Goal: Check status: Check status

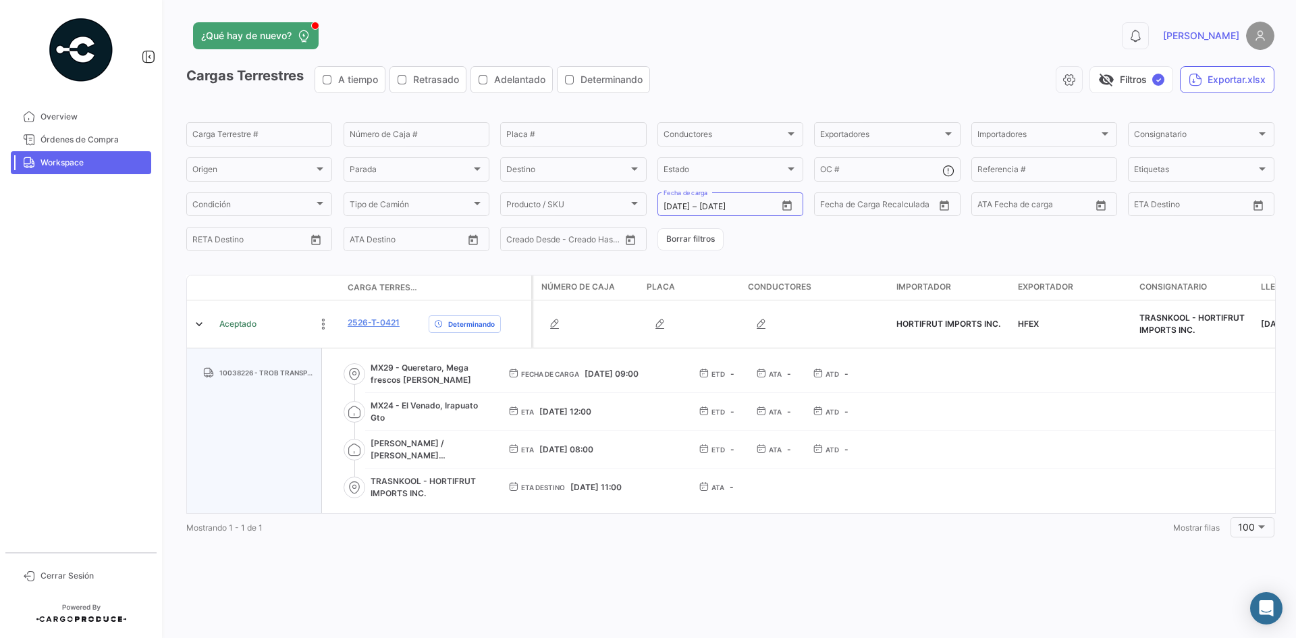
click at [60, 153] on link "Workspace" at bounding box center [81, 162] width 140 height 23
click at [96, 163] on span "Workspace" at bounding box center [93, 163] width 105 height 12
click at [675, 248] on button "Borrar filtros" at bounding box center [691, 239] width 66 height 22
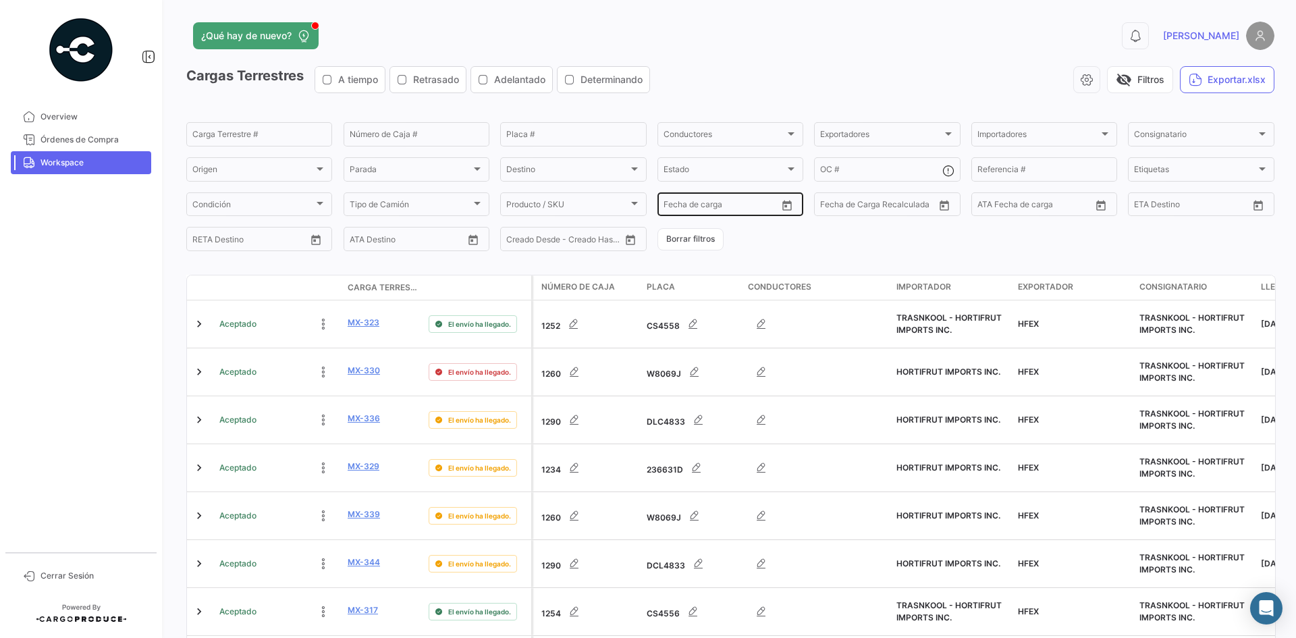
click at [786, 206] on icon "Open calendar" at bounding box center [787, 206] width 12 height 12
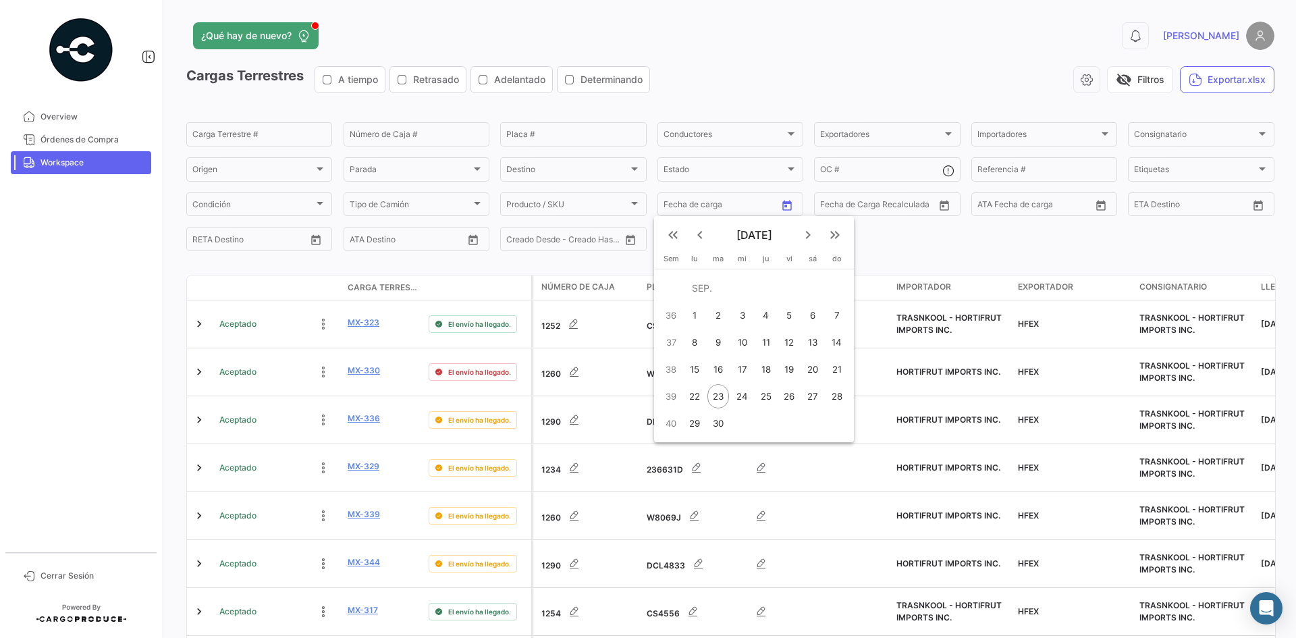
click at [745, 396] on div "24" at bounding box center [743, 396] width 22 height 24
type input "[DATE]"
click at [745, 396] on div "24" at bounding box center [743, 396] width 22 height 24
type input "[DATE]"
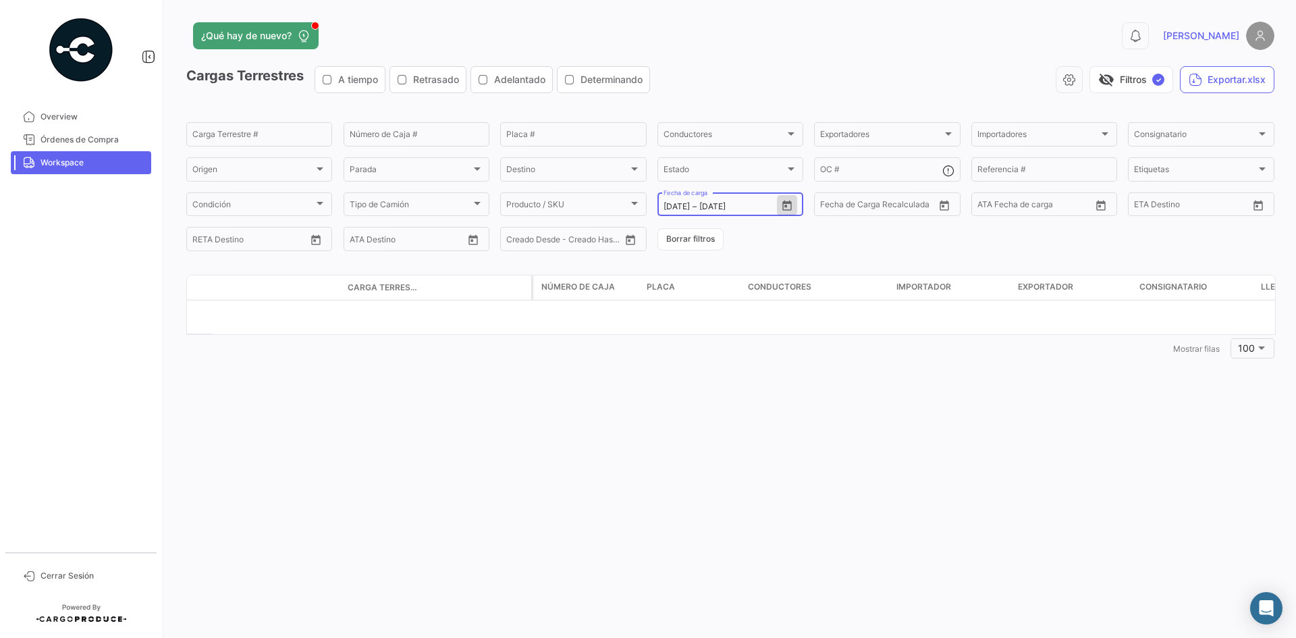
click at [787, 208] on icon "Open calendar" at bounding box center [787, 206] width 12 height 12
click at [764, 392] on div "25" at bounding box center [768, 396] width 21 height 24
type input "[DATE]"
click at [764, 392] on div "25" at bounding box center [768, 396] width 21 height 24
type input "[DATE]"
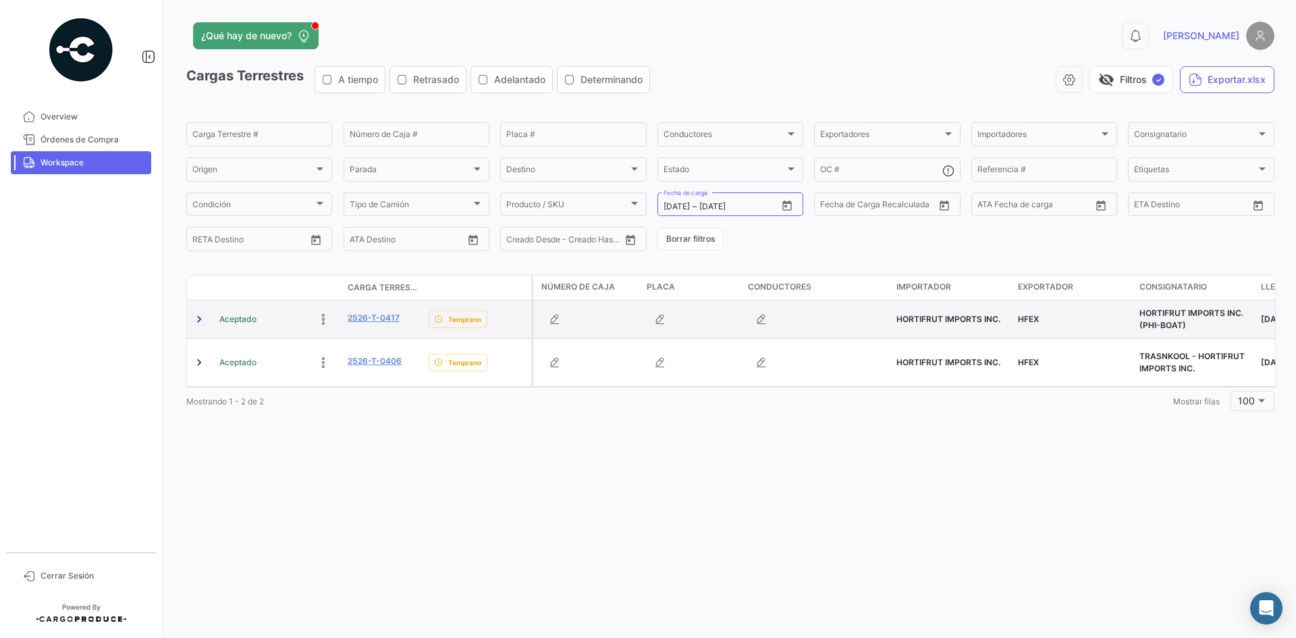
click at [201, 318] on link at bounding box center [199, 320] width 14 height 14
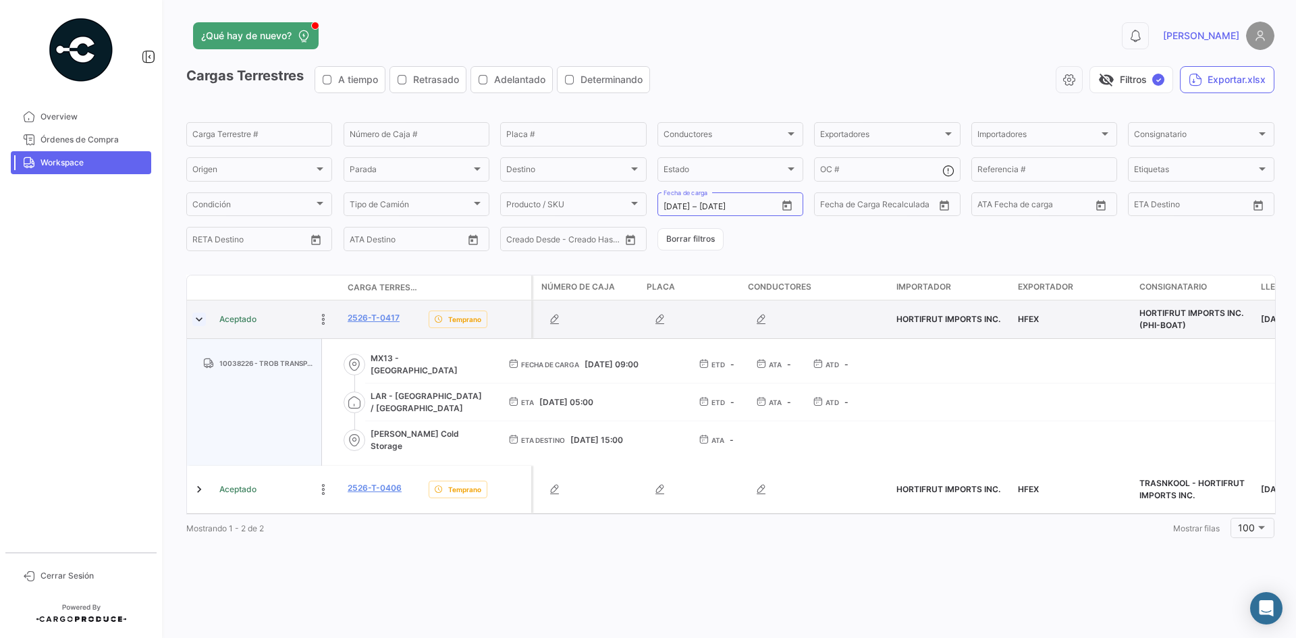
click at [201, 318] on link at bounding box center [199, 320] width 14 height 14
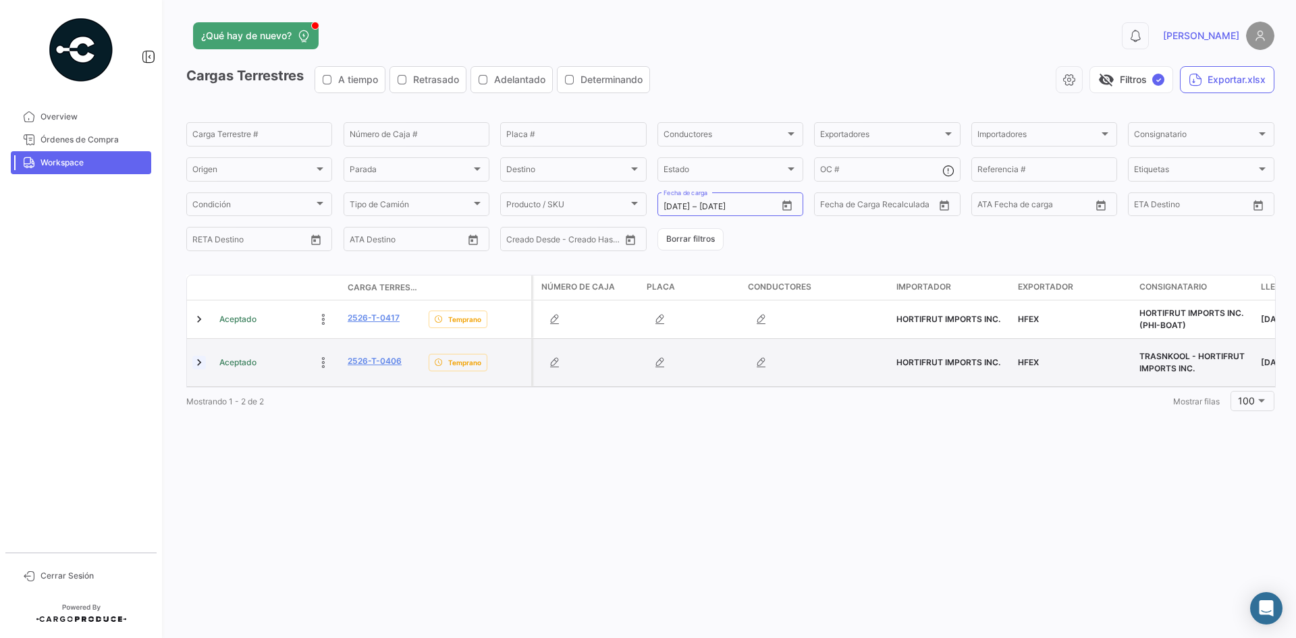
click at [200, 363] on link at bounding box center [199, 363] width 14 height 14
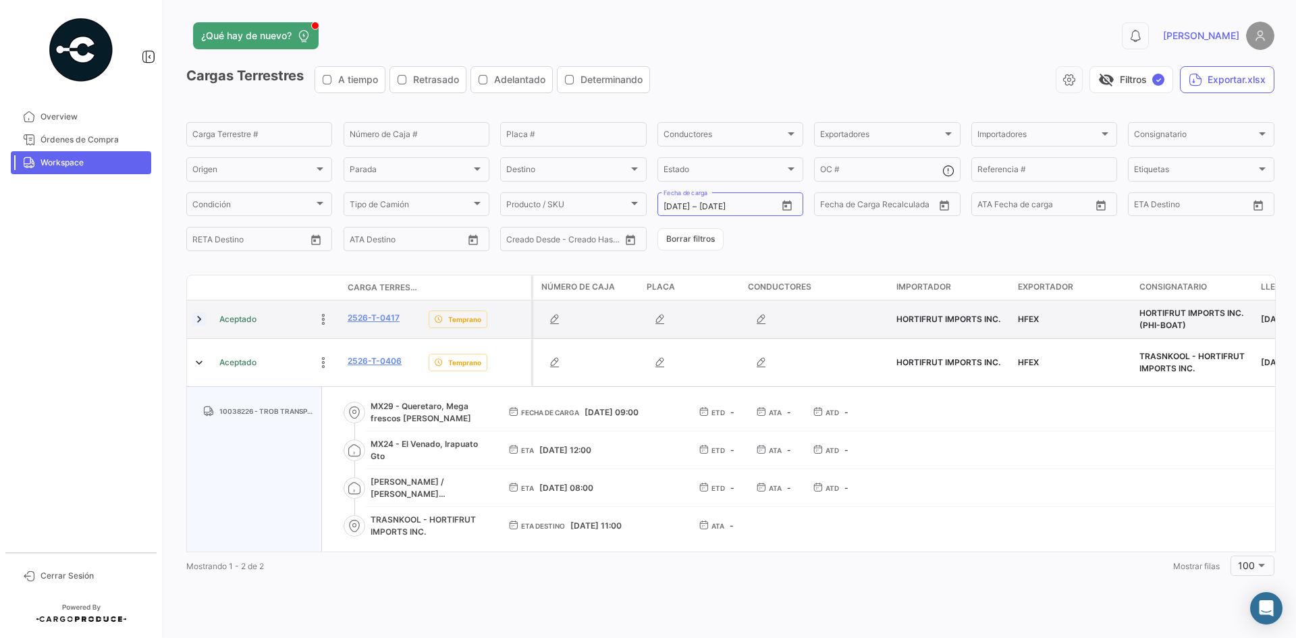
click at [202, 321] on link at bounding box center [199, 320] width 14 height 14
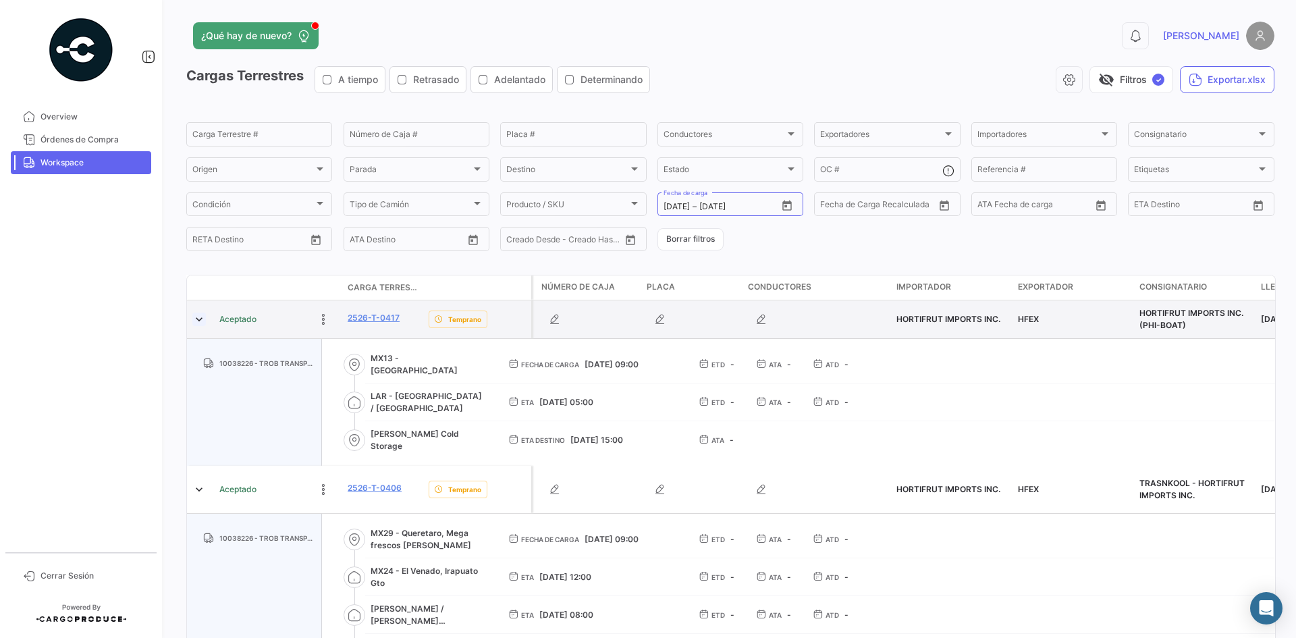
click at [201, 324] on link at bounding box center [199, 320] width 14 height 14
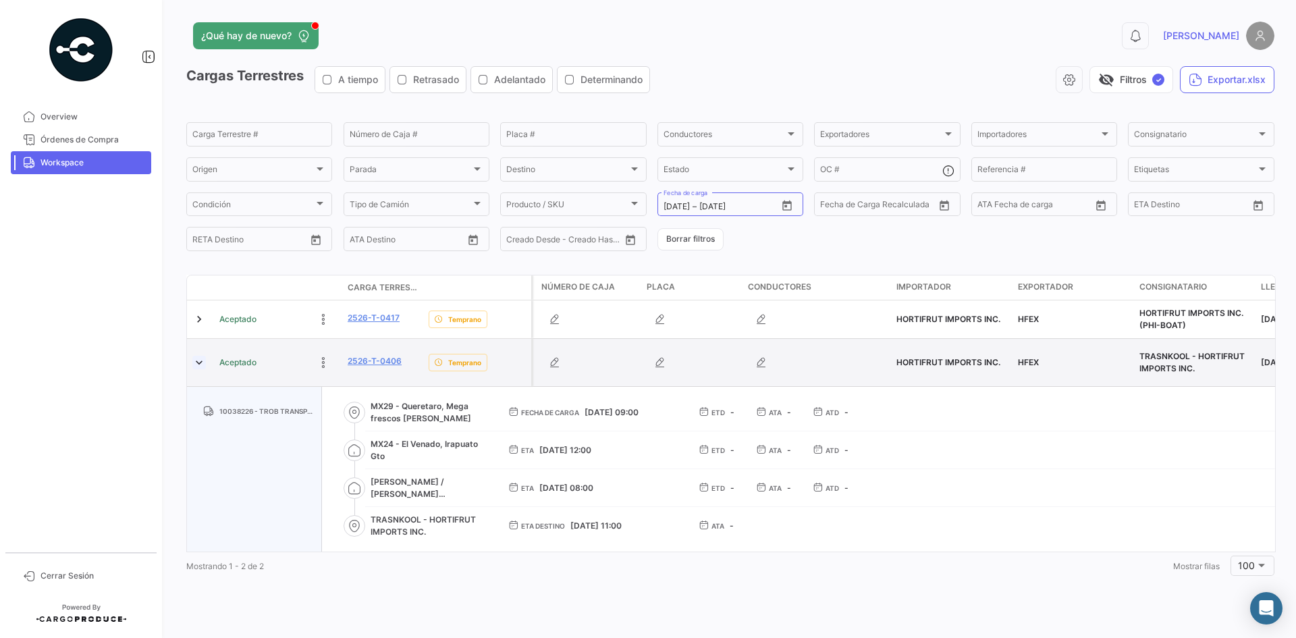
click at [204, 366] on link at bounding box center [199, 363] width 14 height 14
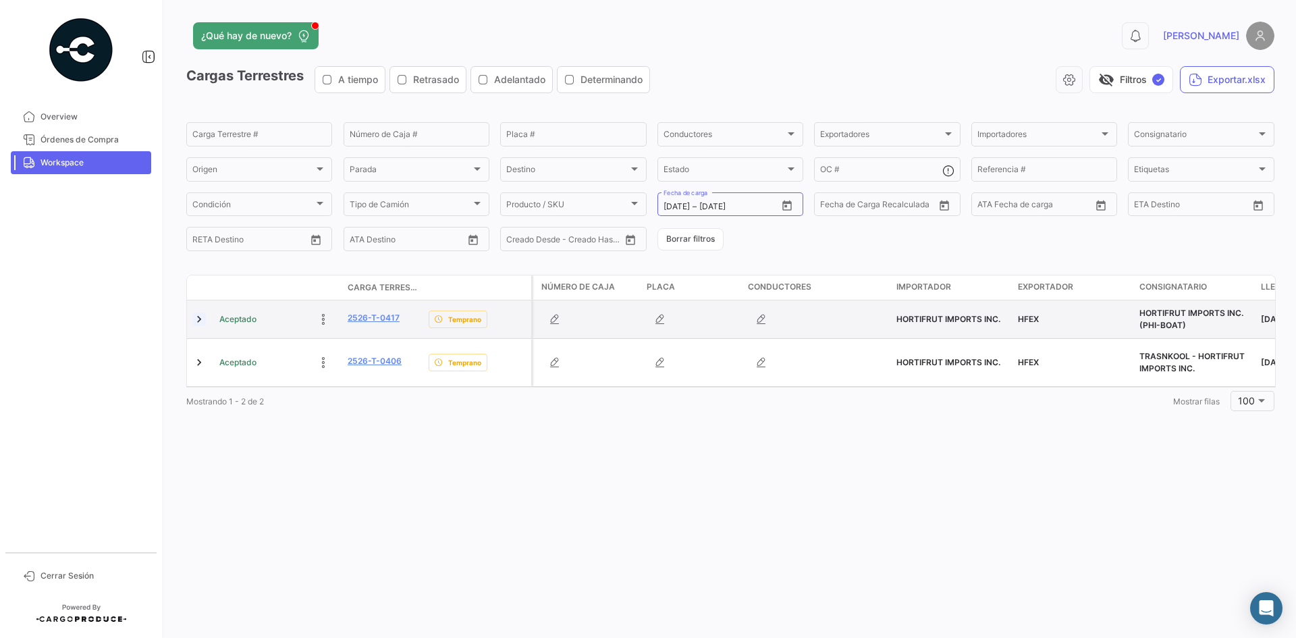
click at [202, 317] on link at bounding box center [199, 320] width 14 height 14
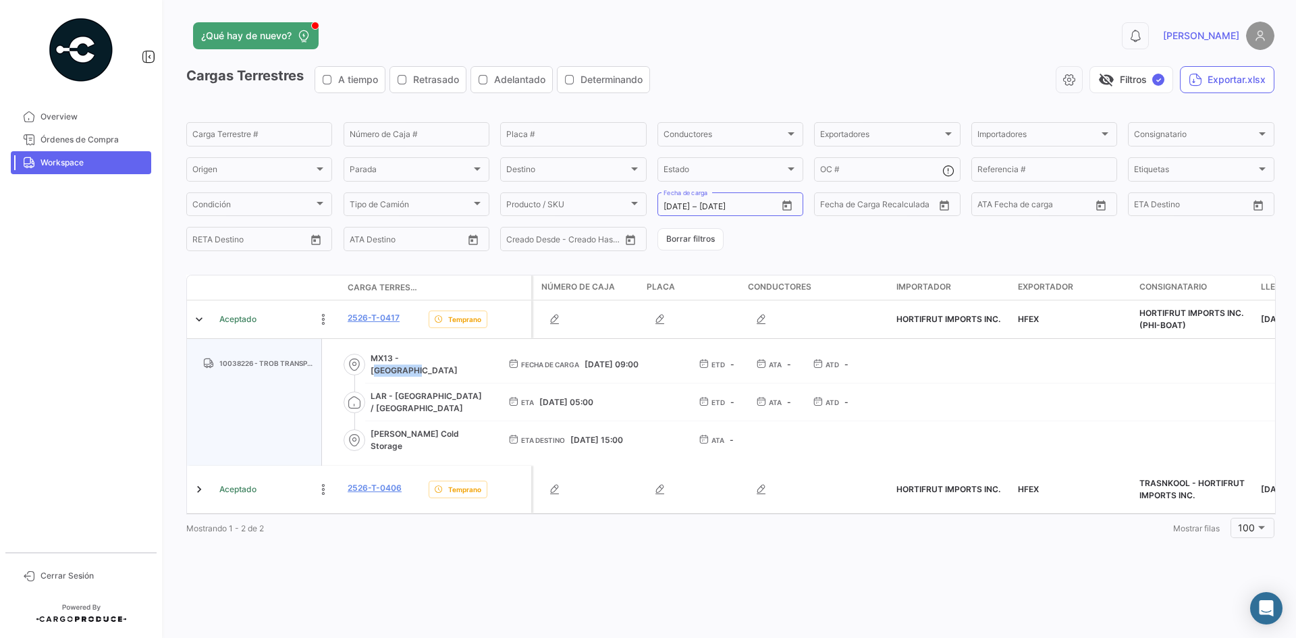
drag, startPoint x: 400, startPoint y: 365, endPoint x: 453, endPoint y: 364, distance: 52.7
click at [453, 364] on span "MX13 - [GEOGRAPHIC_DATA]" at bounding box center [429, 364] width 116 height 24
copy span "Jocotepec"
drag, startPoint x: 392, startPoint y: 404, endPoint x: 469, endPoint y: 403, distance: 76.3
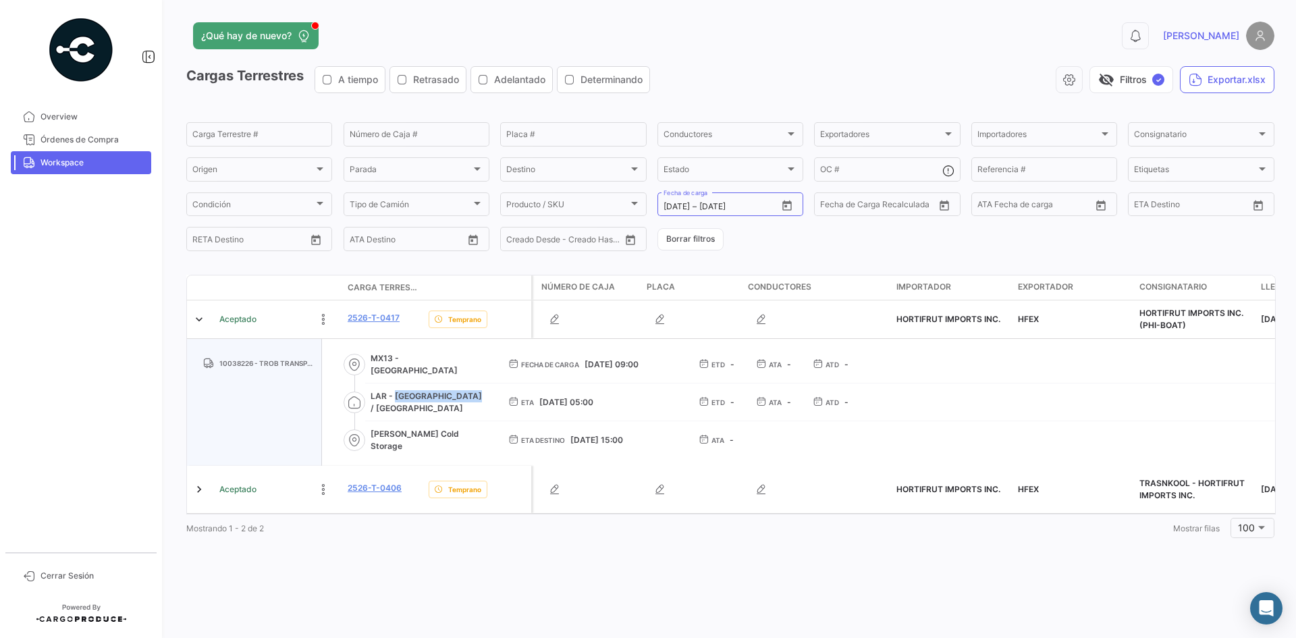
click at [469, 403] on span "LAR - [GEOGRAPHIC_DATA] / [GEOGRAPHIC_DATA]" at bounding box center [429, 402] width 116 height 24
copy span "Laredo / [GEOGRAPHIC_DATA]"
drag, startPoint x: 371, startPoint y: 441, endPoint x: 466, endPoint y: 441, distance: 94.5
click at [466, 441] on span "[PERSON_NAME] Cold Storage" at bounding box center [429, 440] width 116 height 24
copy span "[PERSON_NAME] Cold Storage"
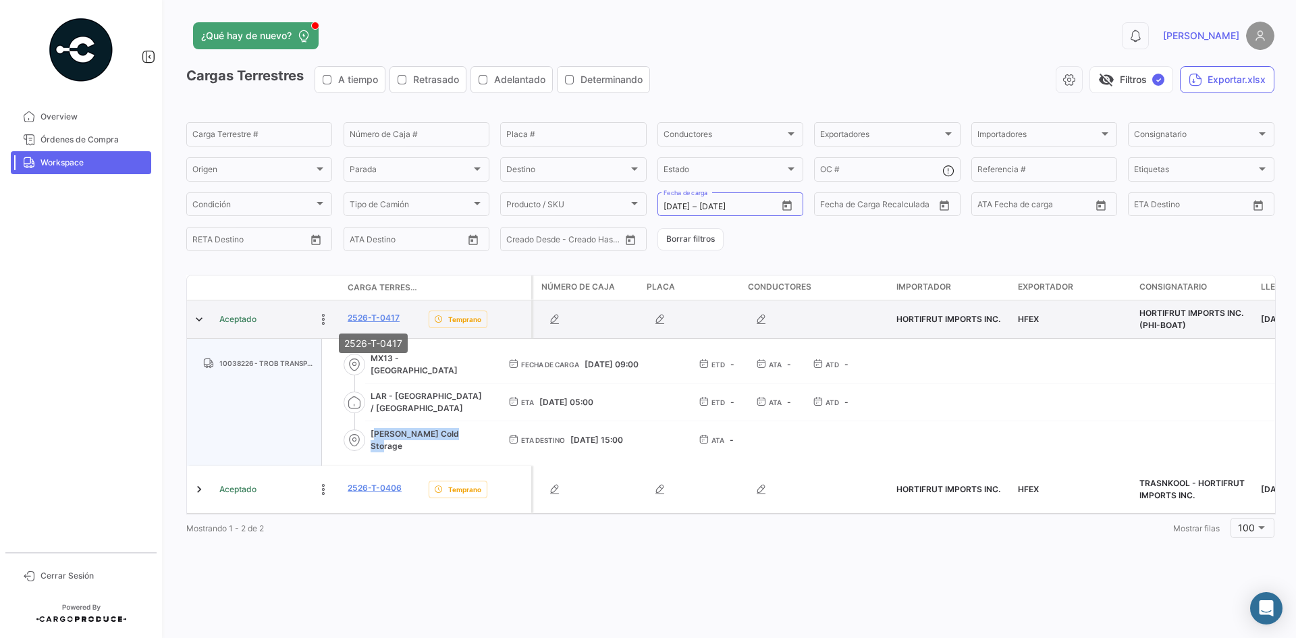
drag, startPoint x: 409, startPoint y: 316, endPoint x: 347, endPoint y: 320, distance: 62.3
click at [347, 320] on datatable-body-cell "2526-T-0417" at bounding box center [382, 319] width 81 height 38
copy link "2526-T-0417"
